Goal: Browse casually

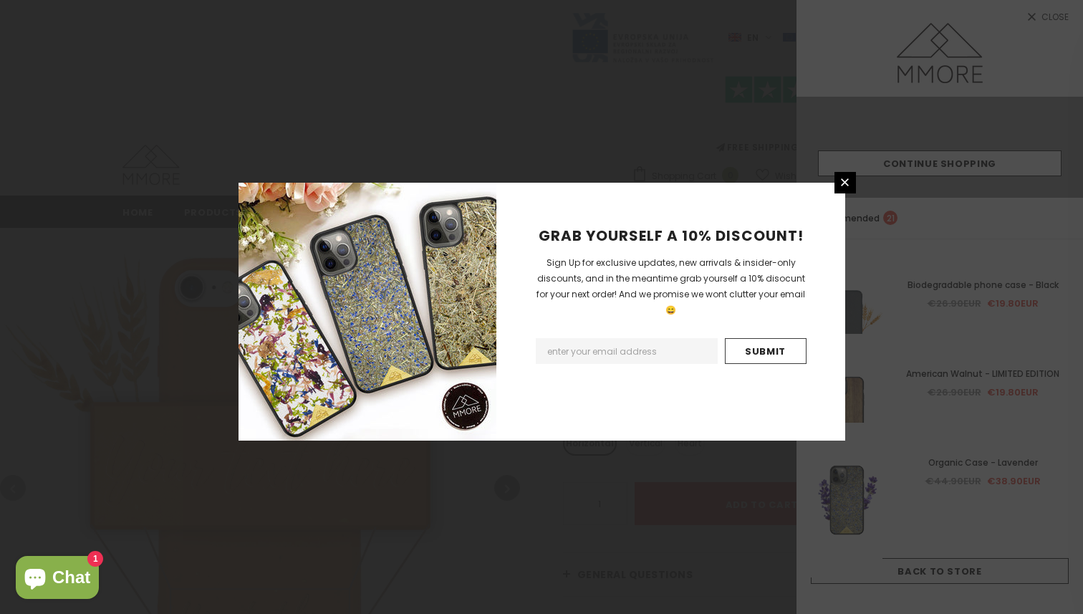
click at [846, 180] on icon at bounding box center [845, 182] width 8 height 8
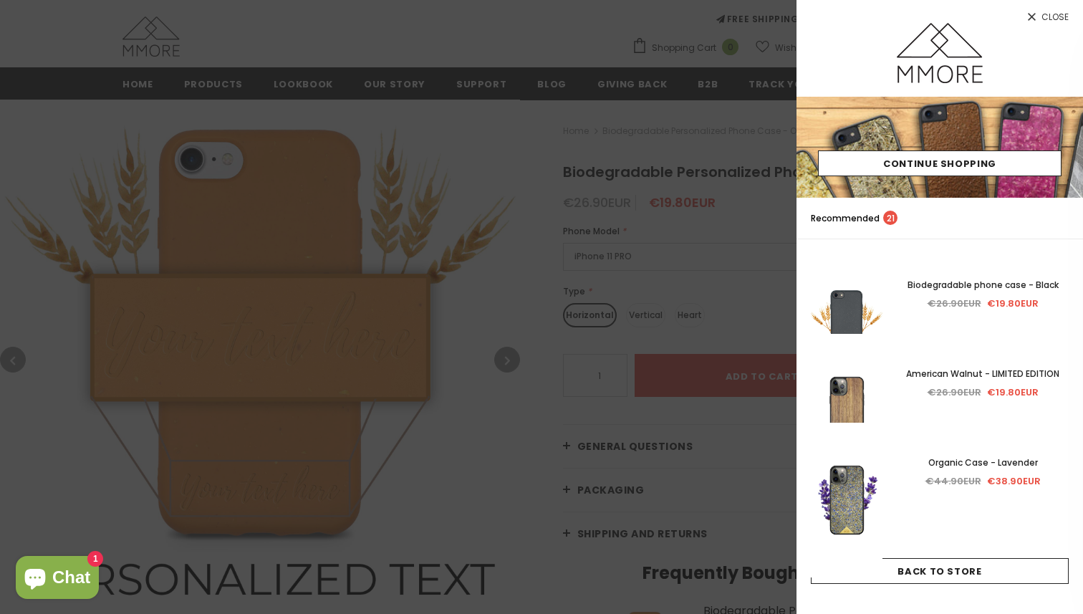
scroll to position [130, 0]
click at [1051, 14] on span "Close" at bounding box center [1054, 17] width 27 height 9
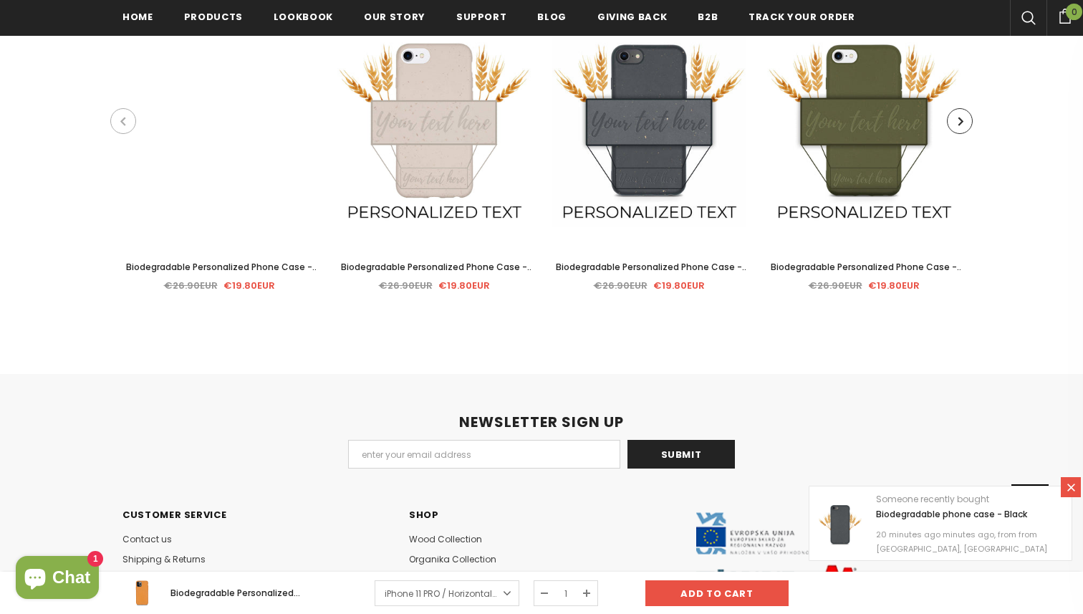
scroll to position [3285, 0]
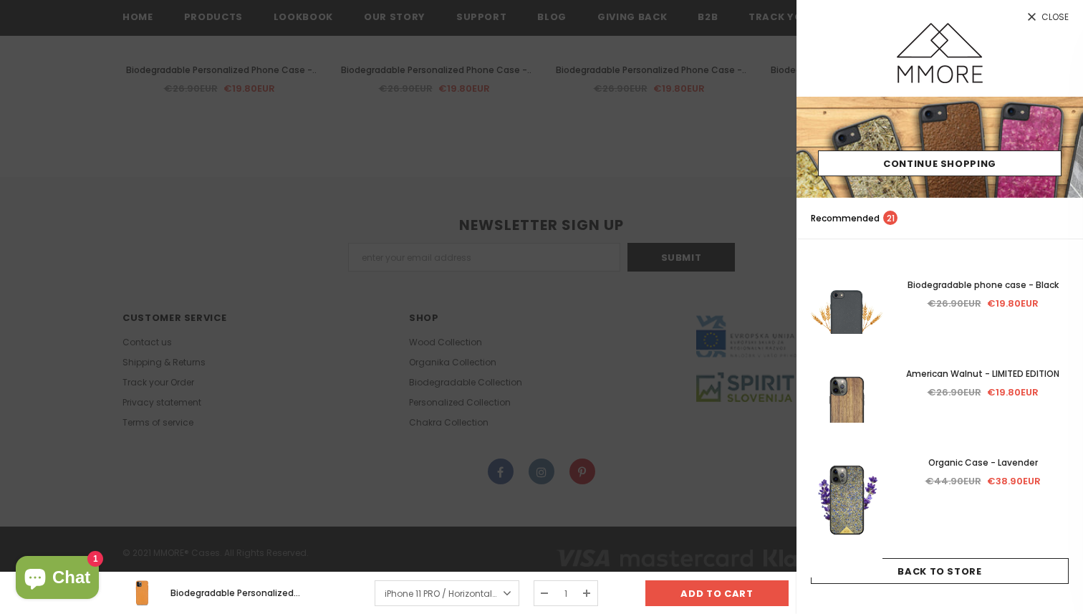
click at [657, 151] on div at bounding box center [541, 307] width 1083 height 614
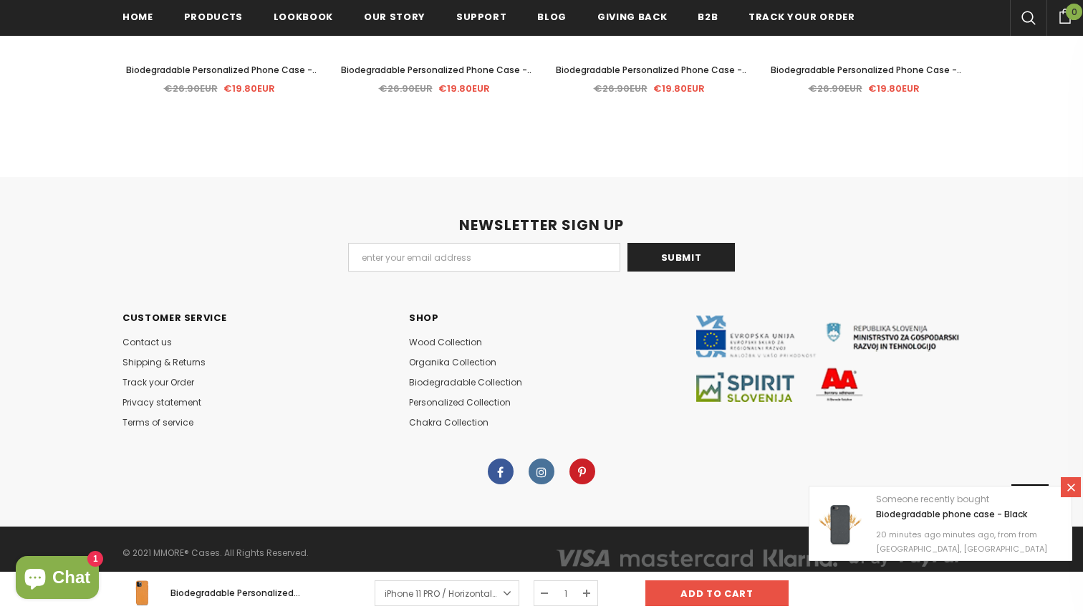
click at [541, 468] on icon at bounding box center [541, 472] width 10 height 9
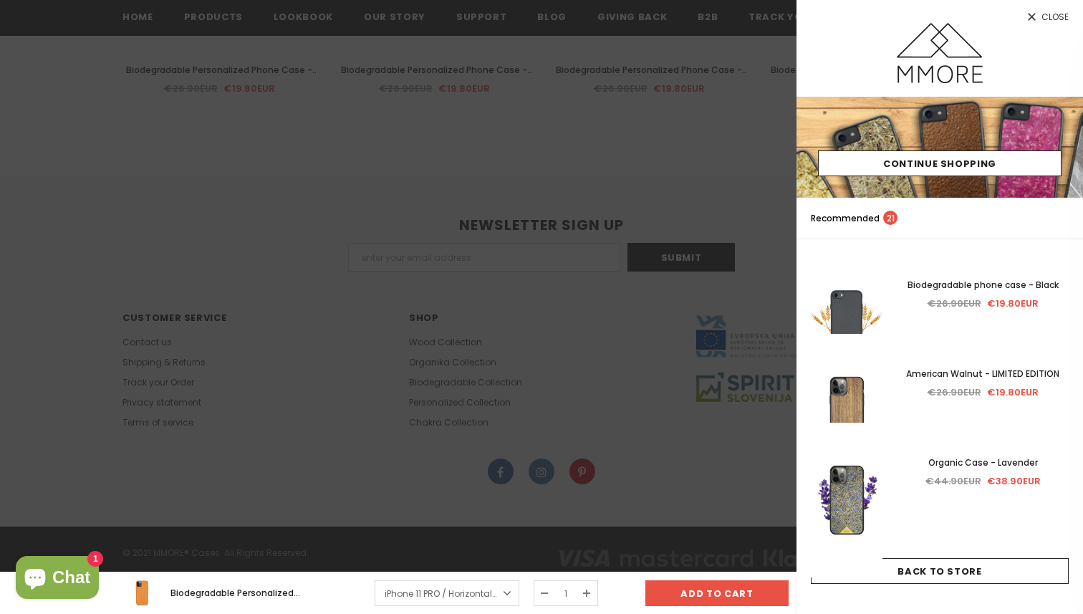
click at [649, 212] on div at bounding box center [541, 307] width 1083 height 614
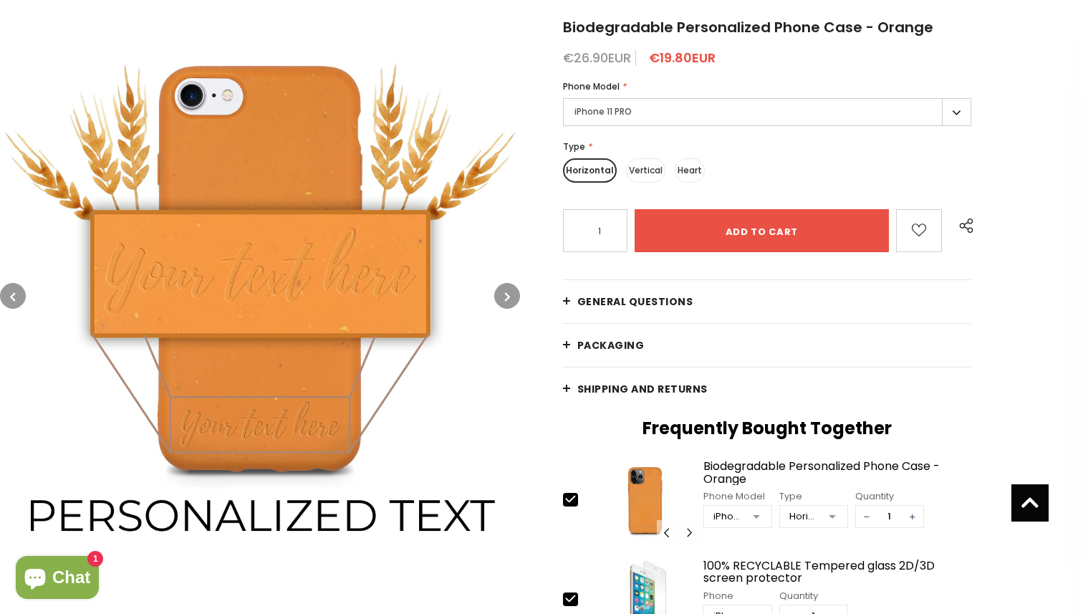
scroll to position [0, 0]
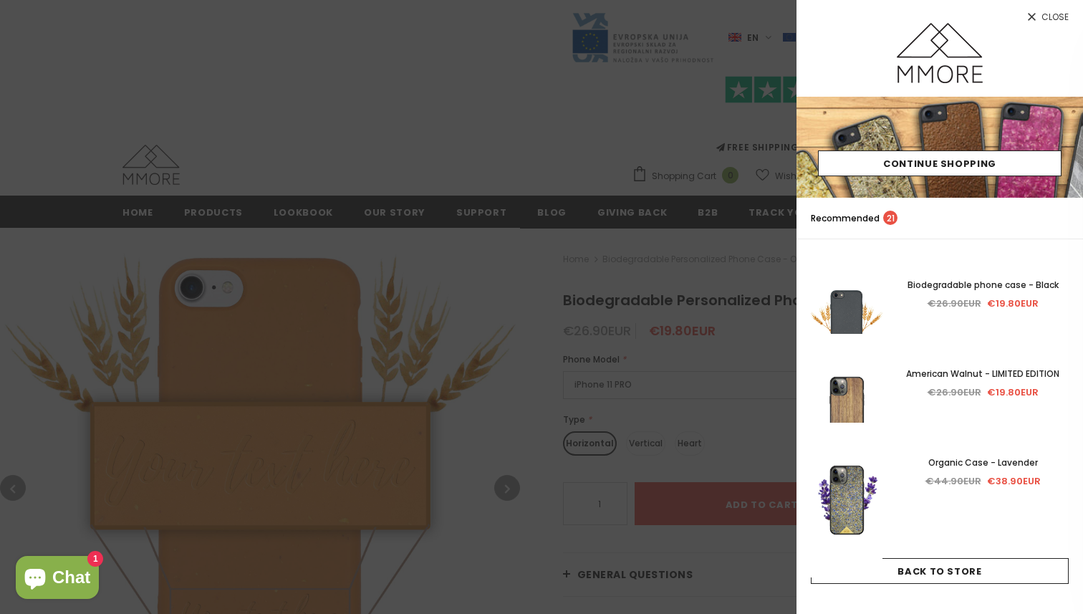
click at [668, 105] on div at bounding box center [541, 307] width 1083 height 614
click at [646, 180] on div at bounding box center [541, 307] width 1083 height 614
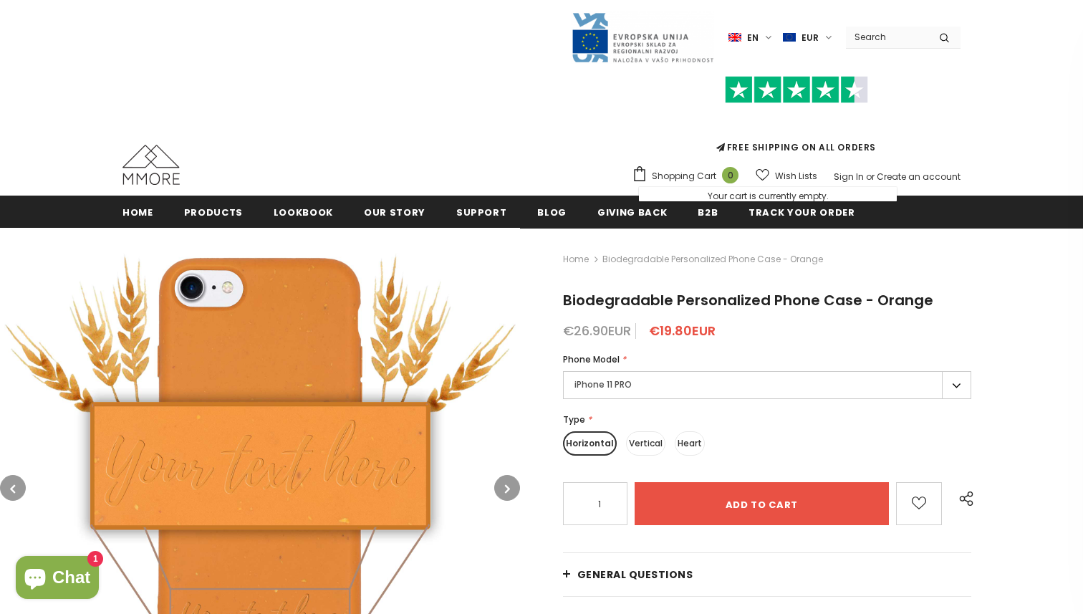
click at [158, 161] on img at bounding box center [150, 165] width 57 height 40
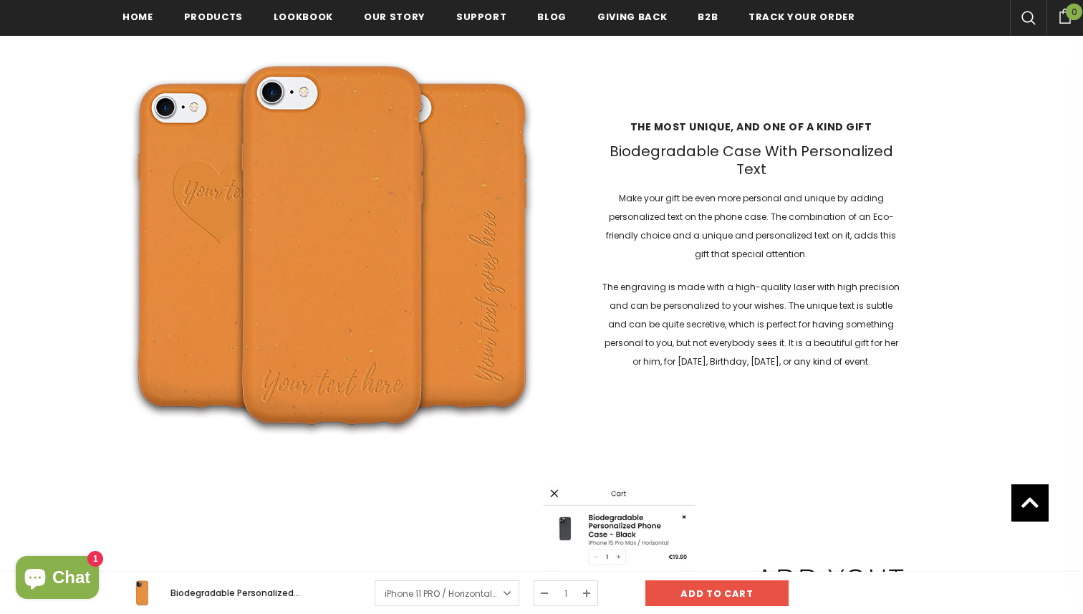
scroll to position [1822, 0]
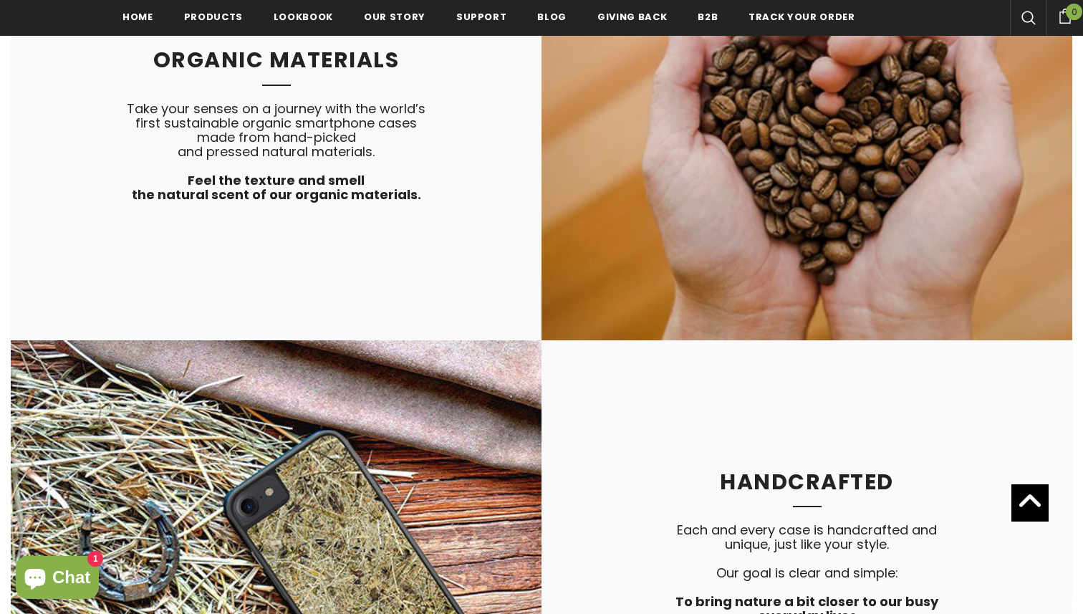
scroll to position [2828, 0]
